Goal: Transaction & Acquisition: Purchase product/service

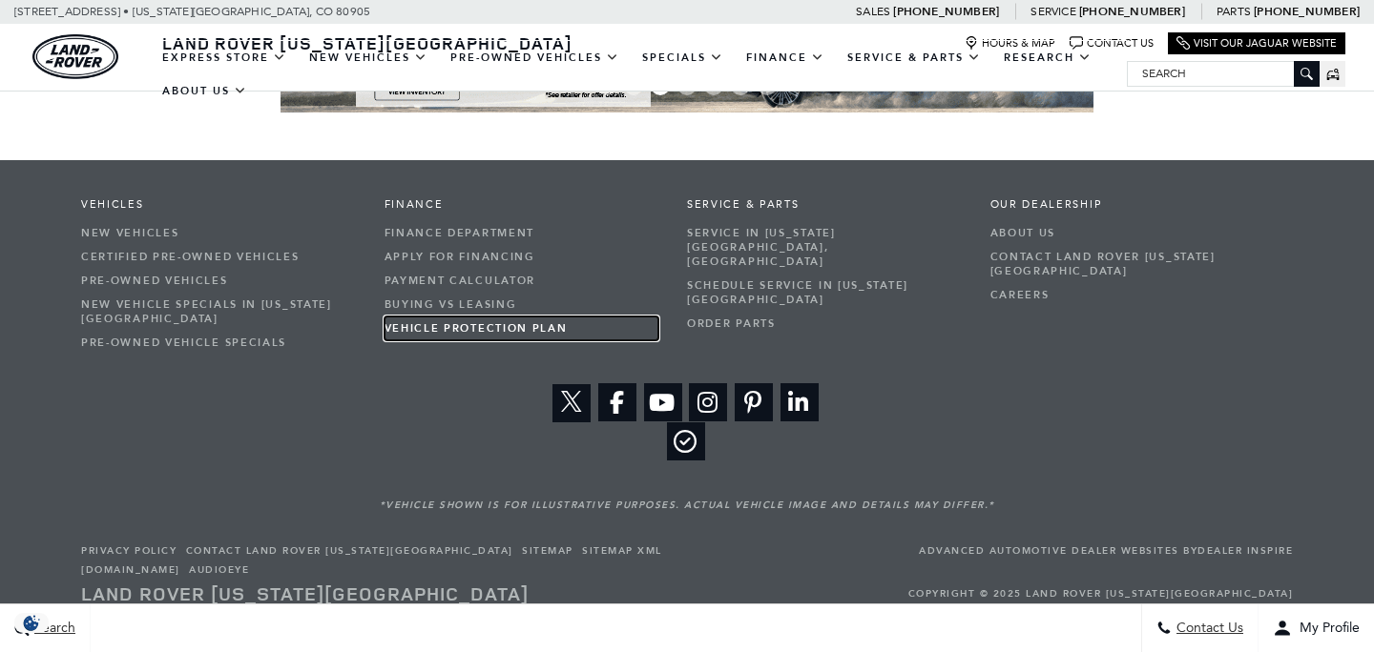
click at [648, 317] on link "Vehicle Protection Plan" at bounding box center [521, 329] width 275 height 24
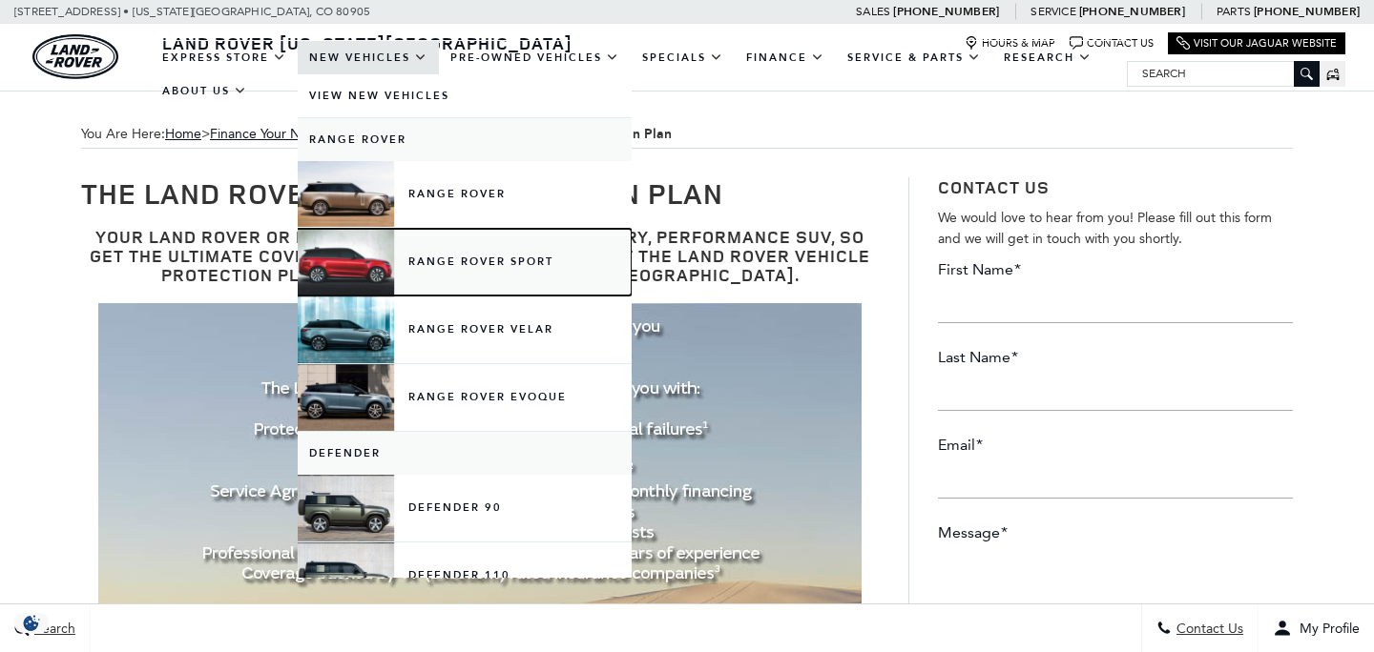
click at [476, 257] on link "Range Rover Sport" at bounding box center [465, 262] width 334 height 67
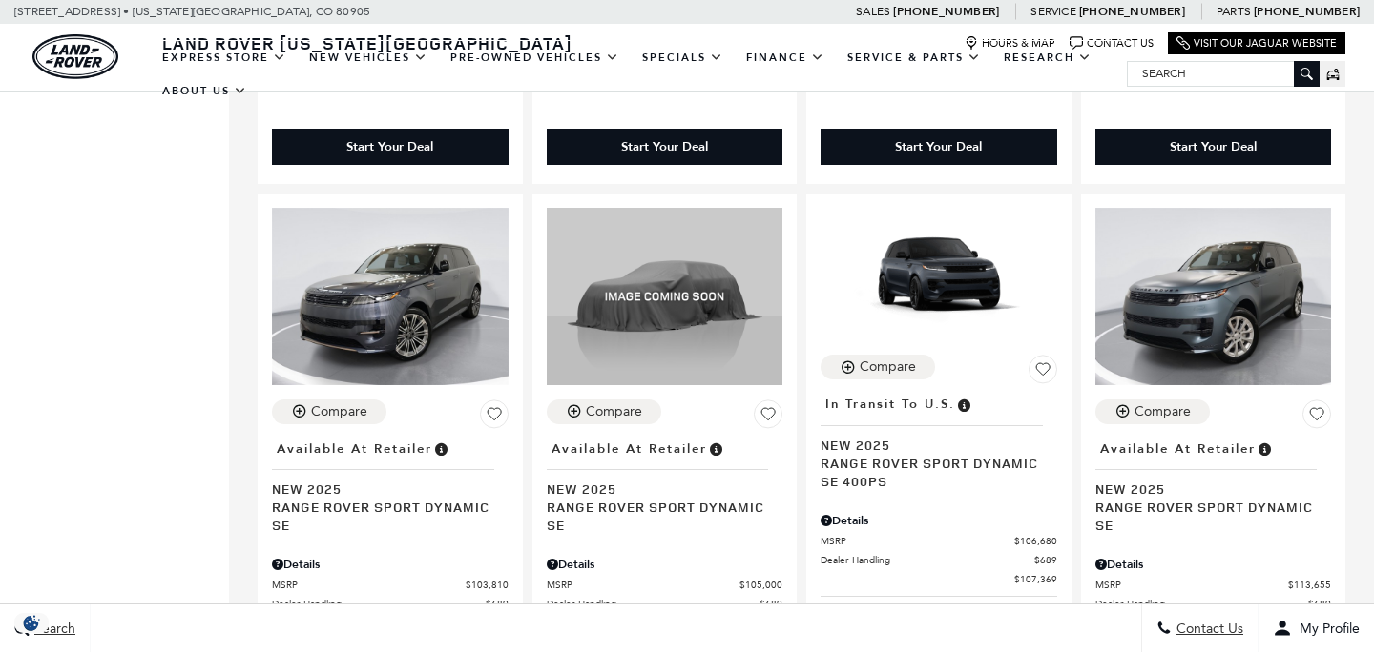
scroll to position [3226, 0]
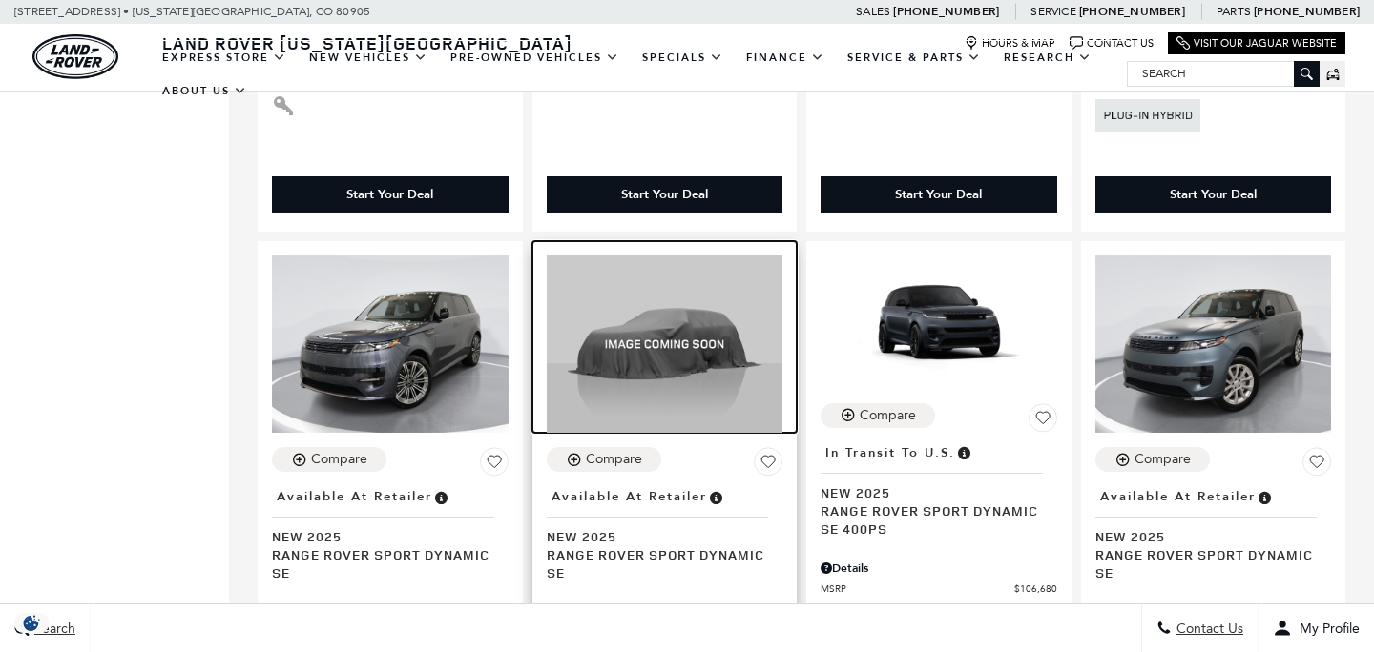
click at [674, 256] on img at bounding box center [665, 344] width 237 height 177
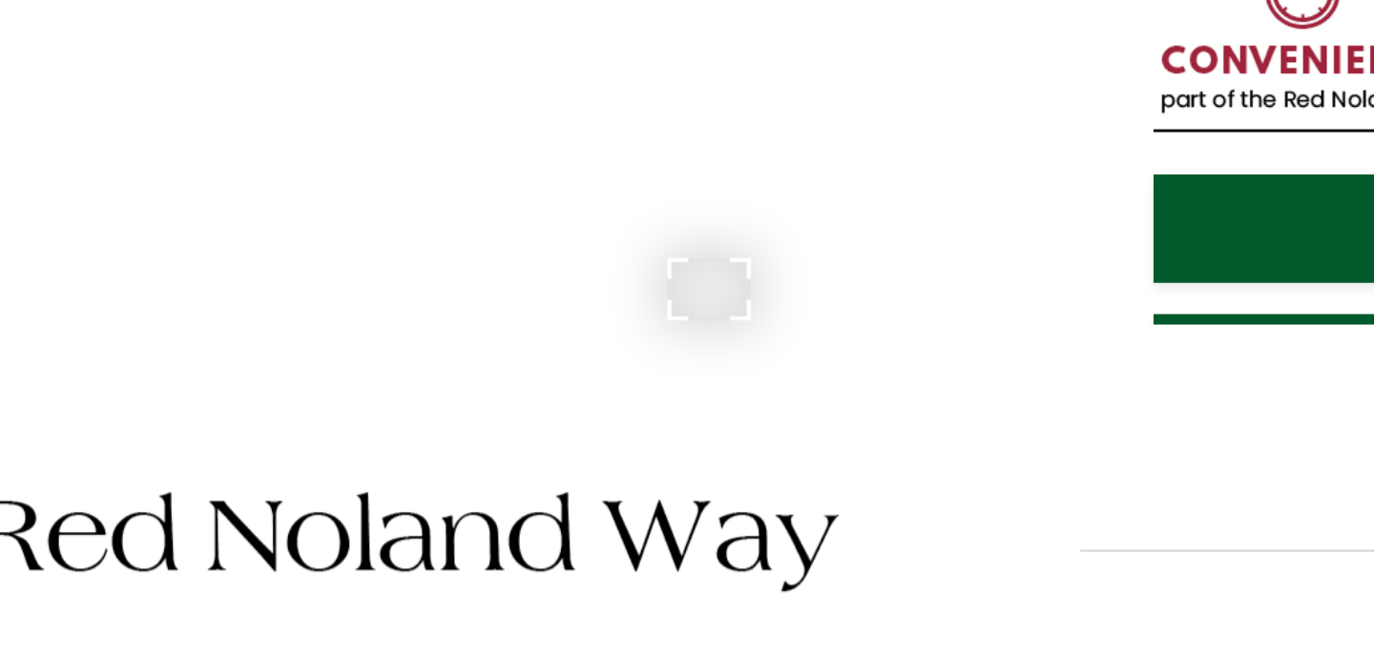
scroll to position [122, 0]
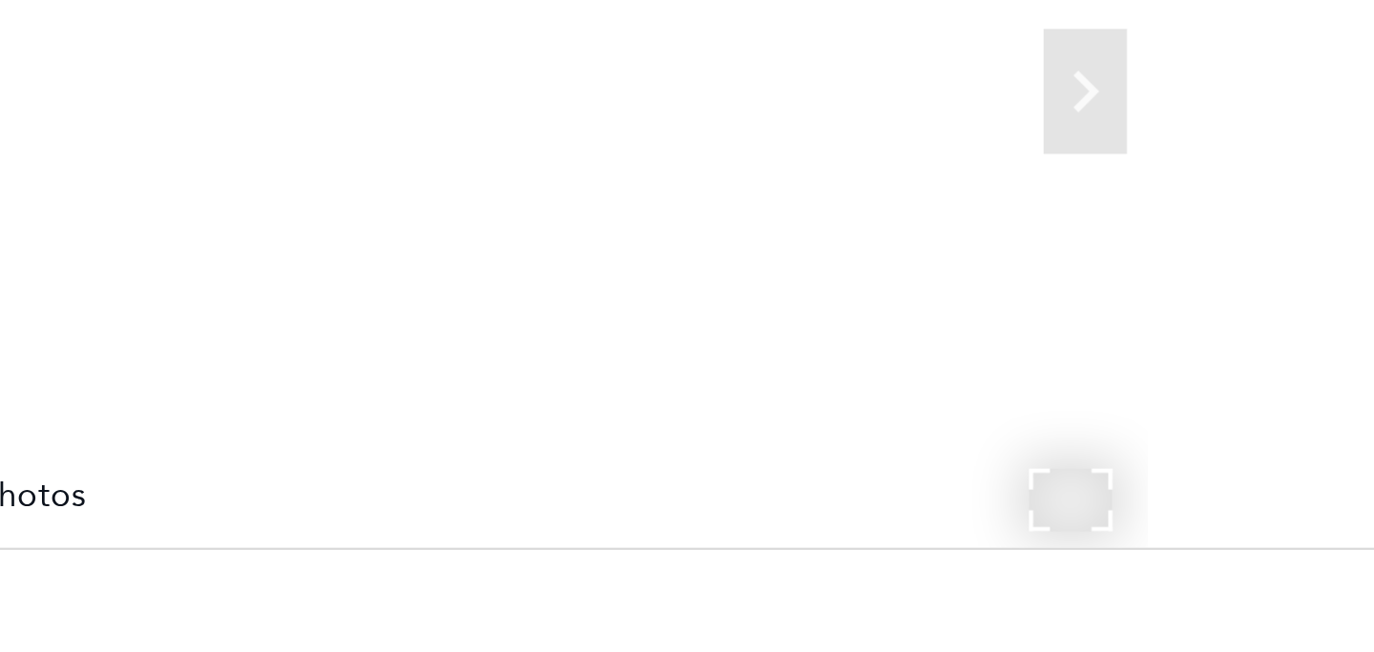
scroll to position [24, 0]
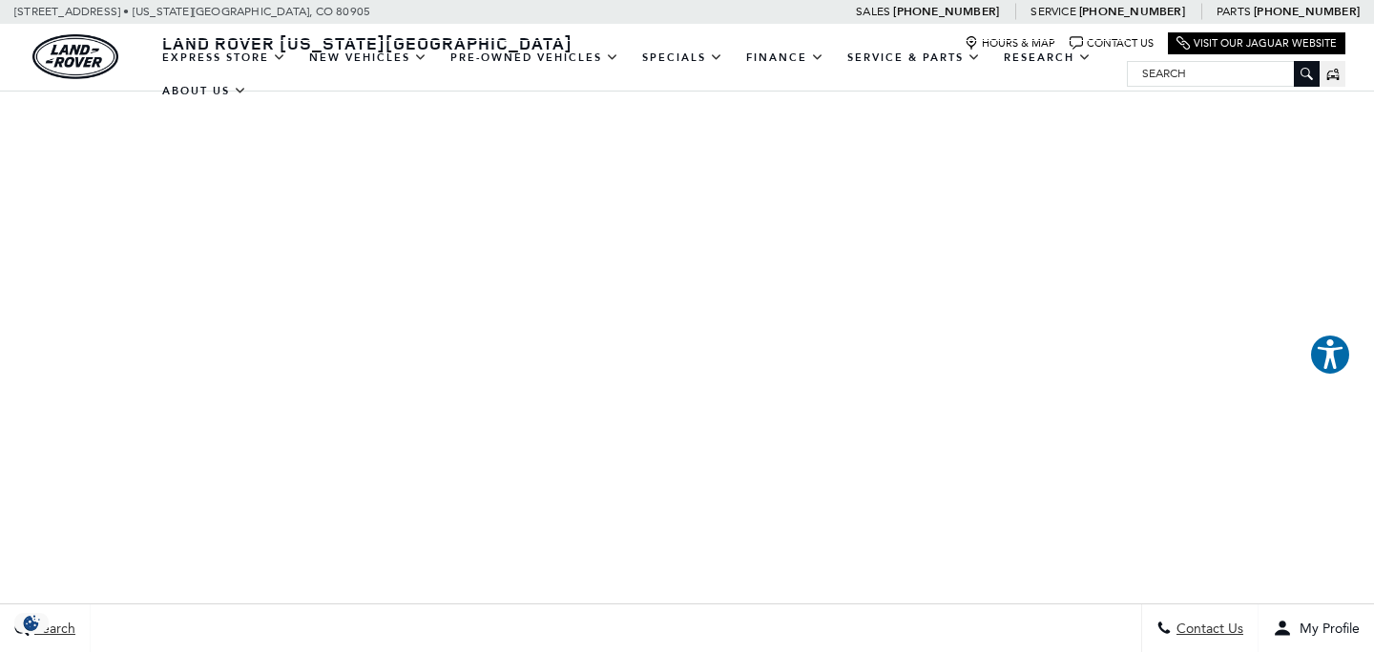
scroll to position [214, 0]
